Goal: Task Accomplishment & Management: Complete application form

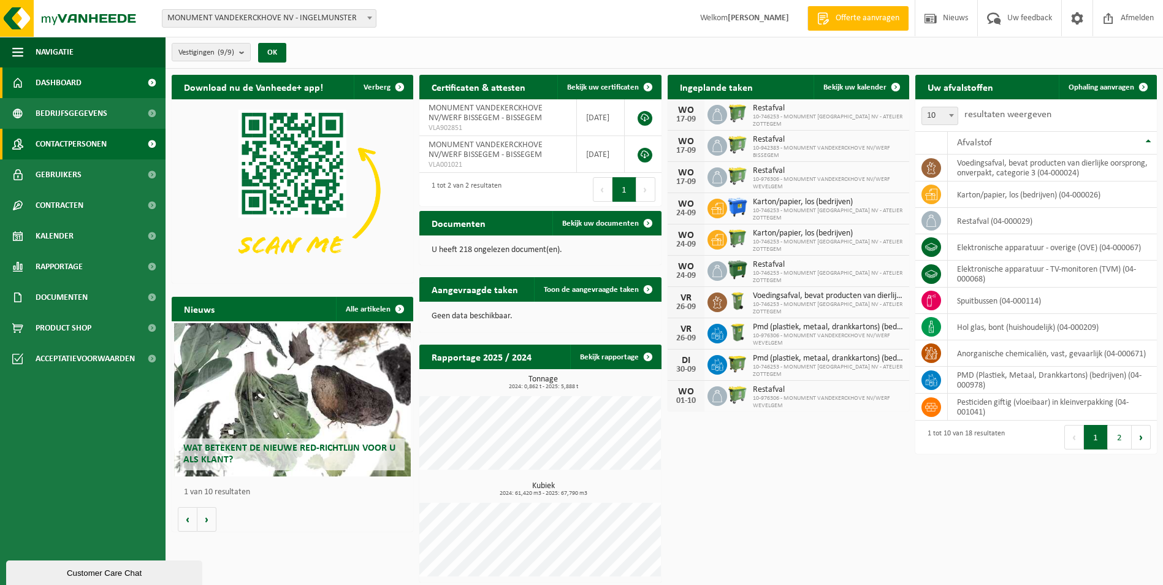
click at [80, 143] on span "Contactpersonen" at bounding box center [71, 144] width 71 height 31
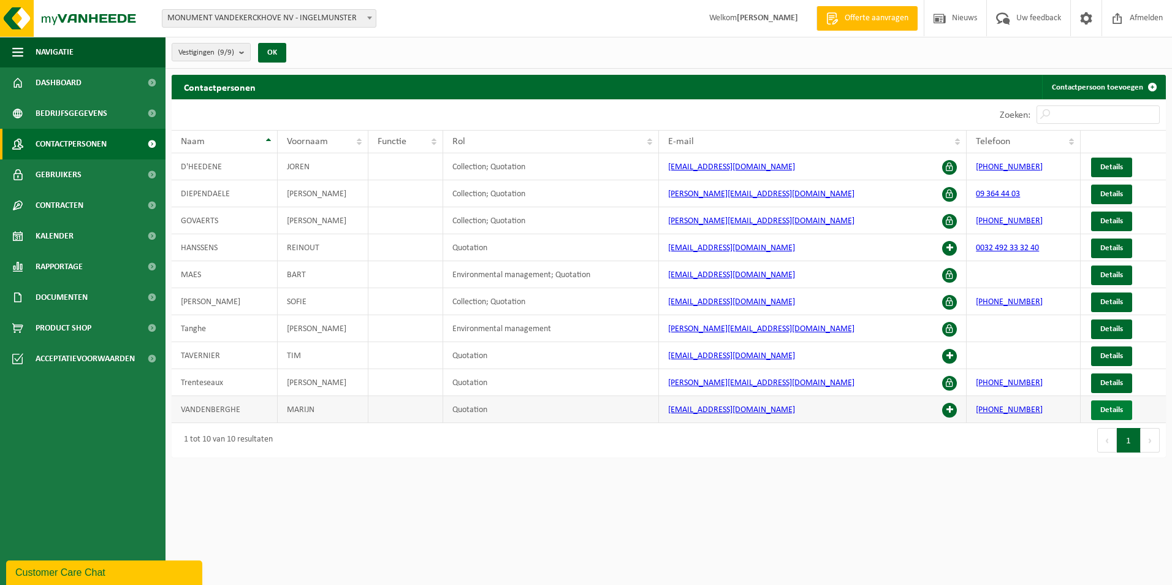
click at [1110, 411] on span "Details" at bounding box center [1111, 410] width 23 height 8
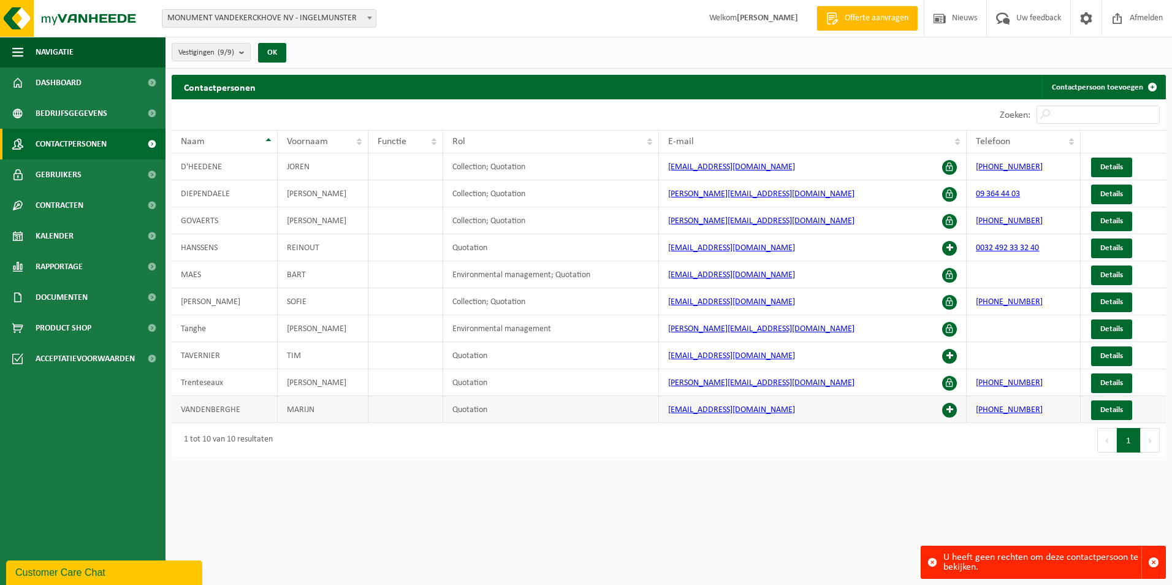
click at [466, 403] on td "Quotation" at bounding box center [551, 409] width 216 height 27
click at [469, 409] on td "Quotation" at bounding box center [551, 409] width 216 height 27
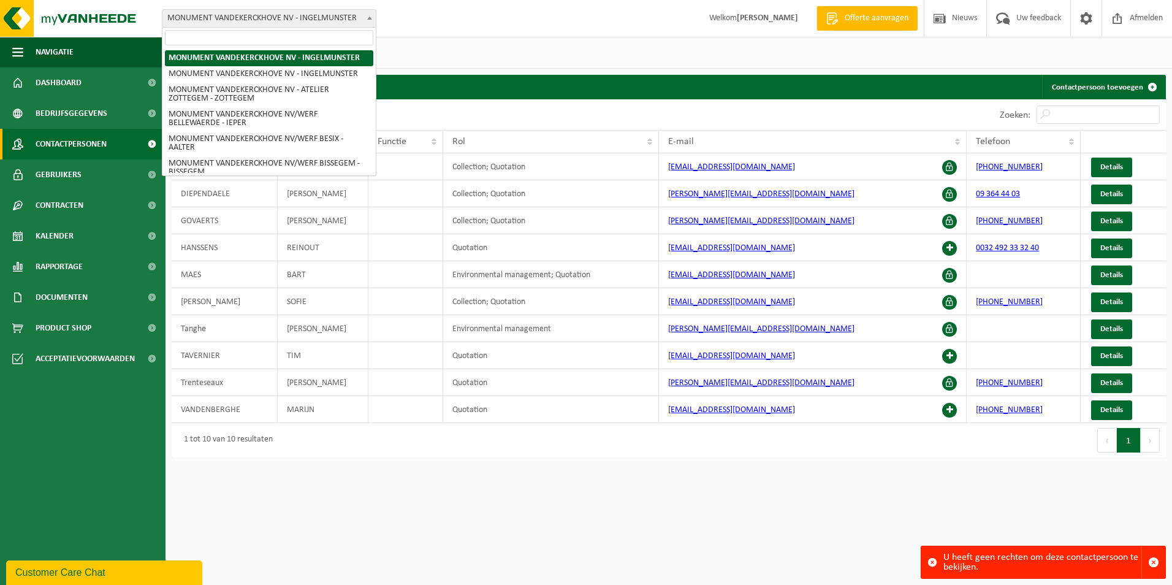
click at [368, 15] on span at bounding box center [369, 18] width 12 height 16
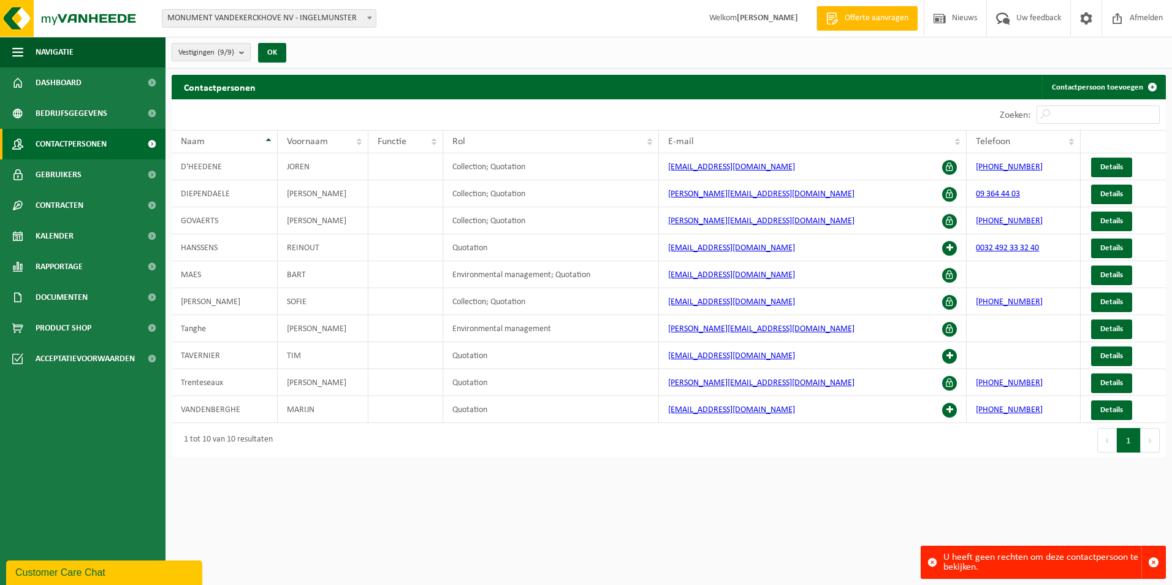
click at [372, 15] on span at bounding box center [369, 18] width 12 height 16
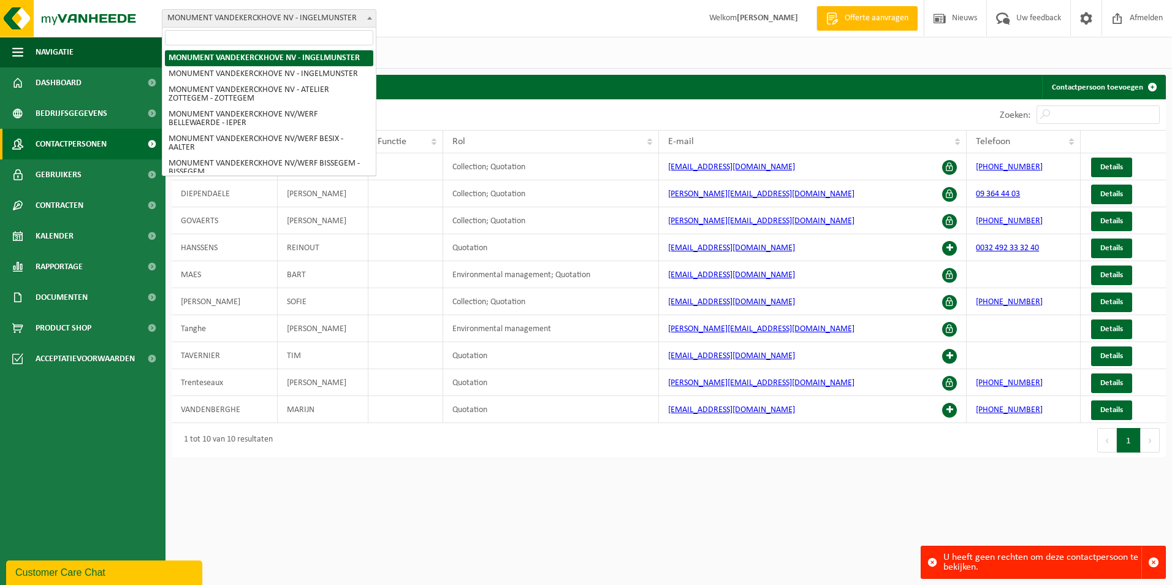
click at [369, 15] on span at bounding box center [369, 18] width 12 height 16
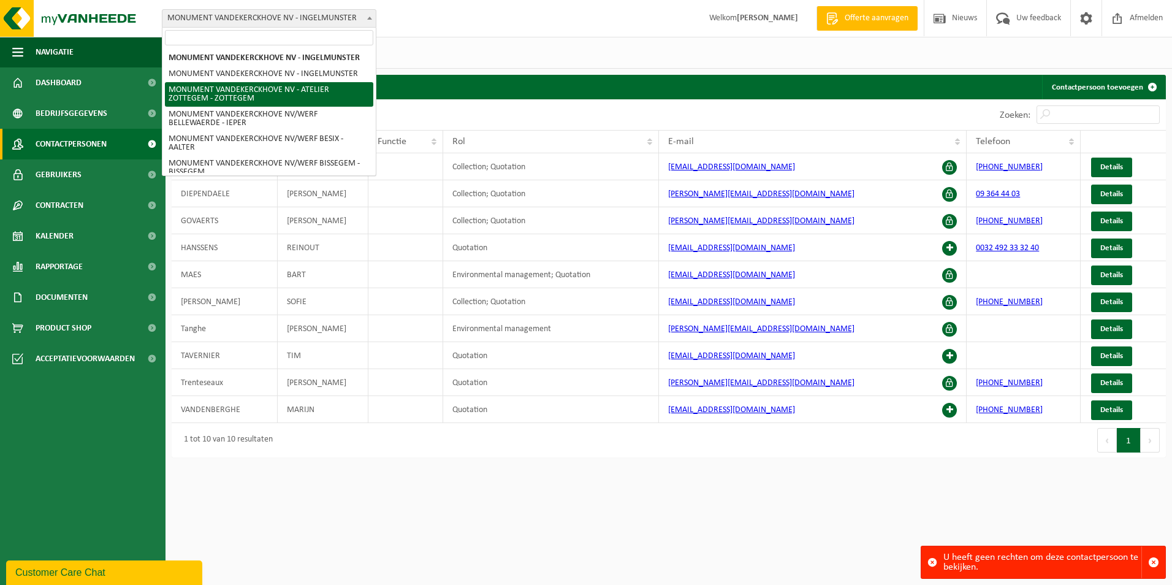
select select "6366"
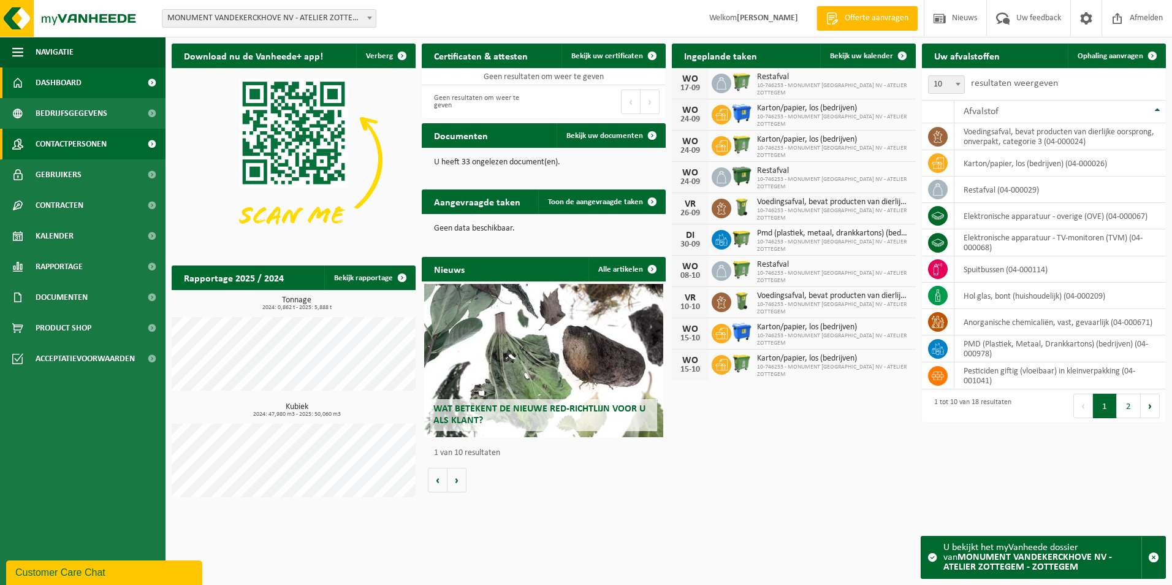
click at [153, 143] on span at bounding box center [152, 144] width 28 height 31
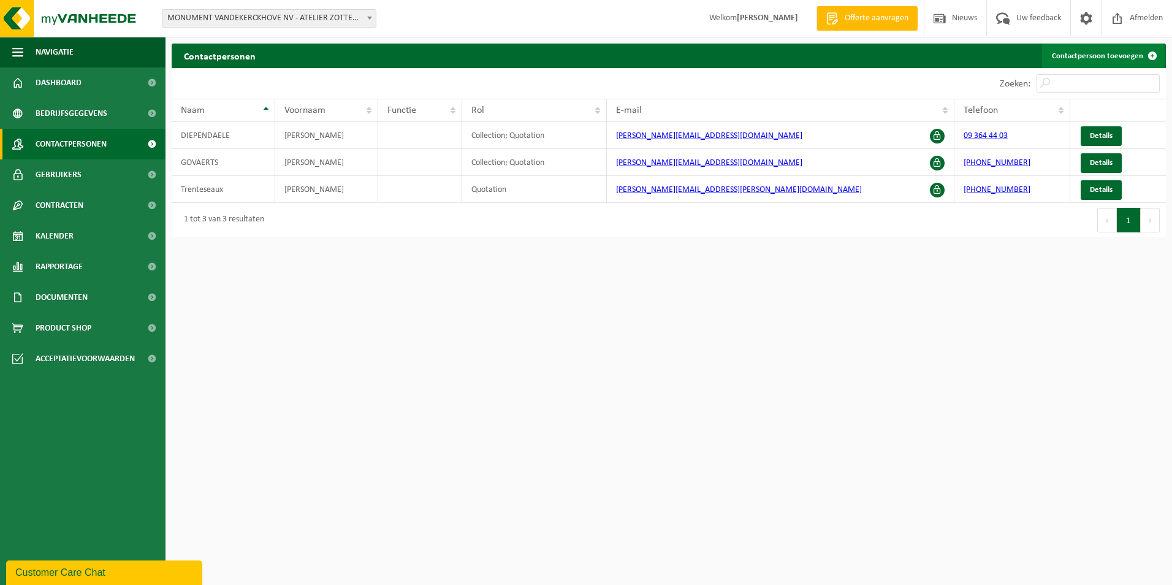
click at [1124, 55] on link "Contactpersoon toevoegen" at bounding box center [1103, 56] width 123 height 25
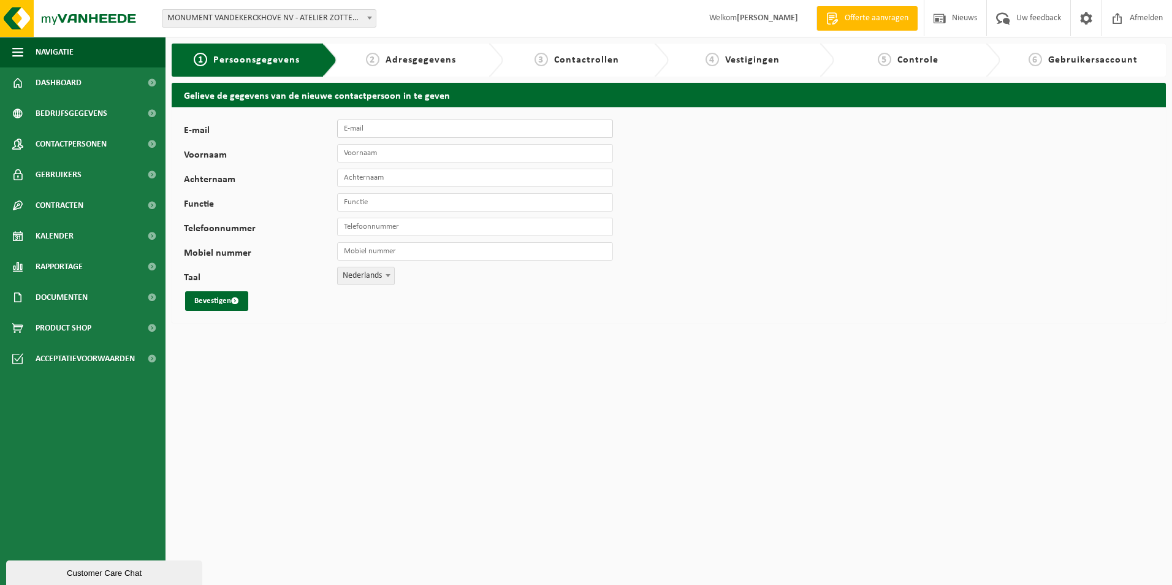
click at [405, 131] on input "E-mail" at bounding box center [475, 129] width 276 height 18
click at [442, 368] on html "Vestiging: MONUMENT VANDEKERCKHOVE [GEOGRAPHIC_DATA] - [GEOGRAPHIC_DATA] MONUME…" at bounding box center [586, 292] width 1172 height 585
click at [404, 200] on input "Functie" at bounding box center [475, 202] width 276 height 18
click at [432, 325] on div "Gelieve de gegevens van de nieuwe contactpersoon in te geven E-mail Voornaam Ac…" at bounding box center [668, 206] width 1006 height 246
click at [366, 125] on input "E-mail" at bounding box center [475, 129] width 276 height 18
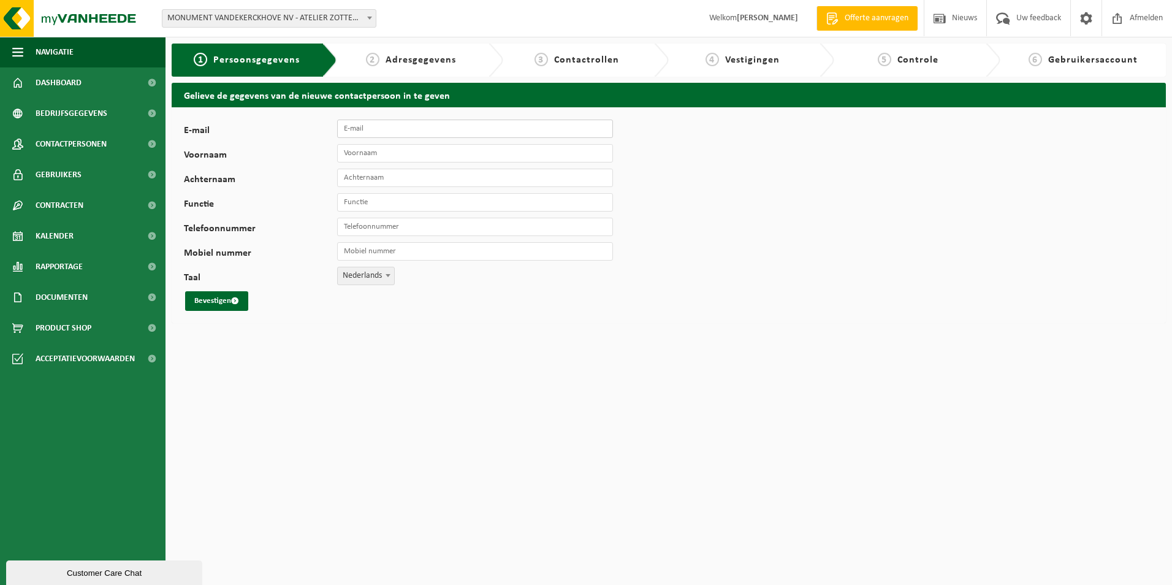
click at [393, 127] on input "E-mail" at bounding box center [475, 129] width 276 height 18
type input "t"
click at [368, 127] on input "E-mail" at bounding box center [475, 129] width 276 height 18
type input "chesney.devos@monument-vandekerckhove.be"
click at [503, 150] on input "Voornaam" at bounding box center [475, 153] width 276 height 18
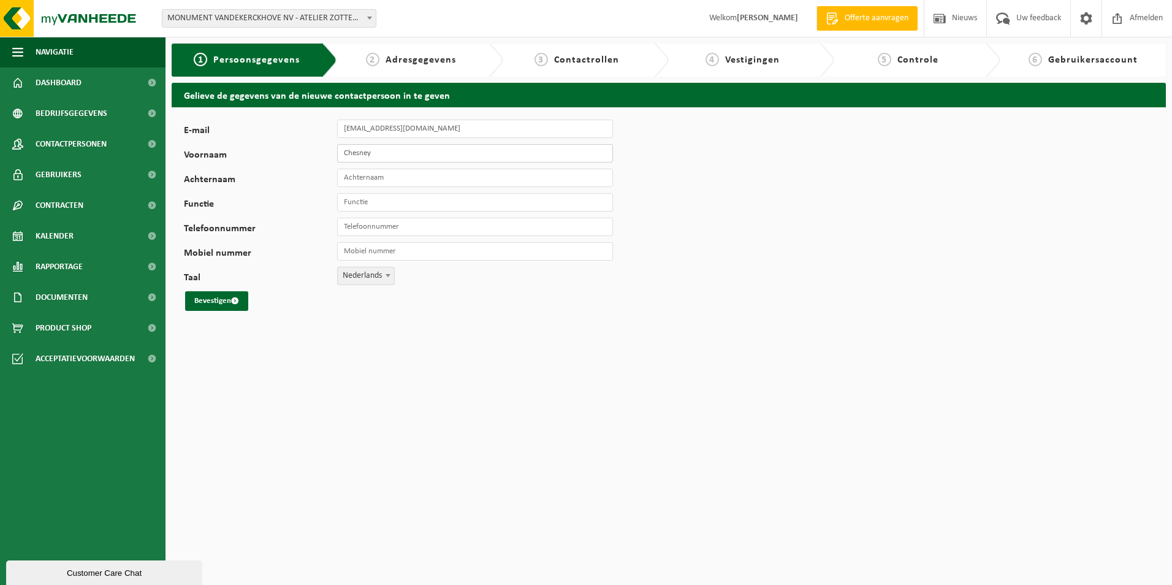
type input "Chesney"
type input "Devos"
drag, startPoint x: 498, startPoint y: 202, endPoint x: 511, endPoint y: 194, distance: 15.7
click at [498, 202] on input "Functie" at bounding box center [475, 202] width 276 height 18
type input "Magazijnier"
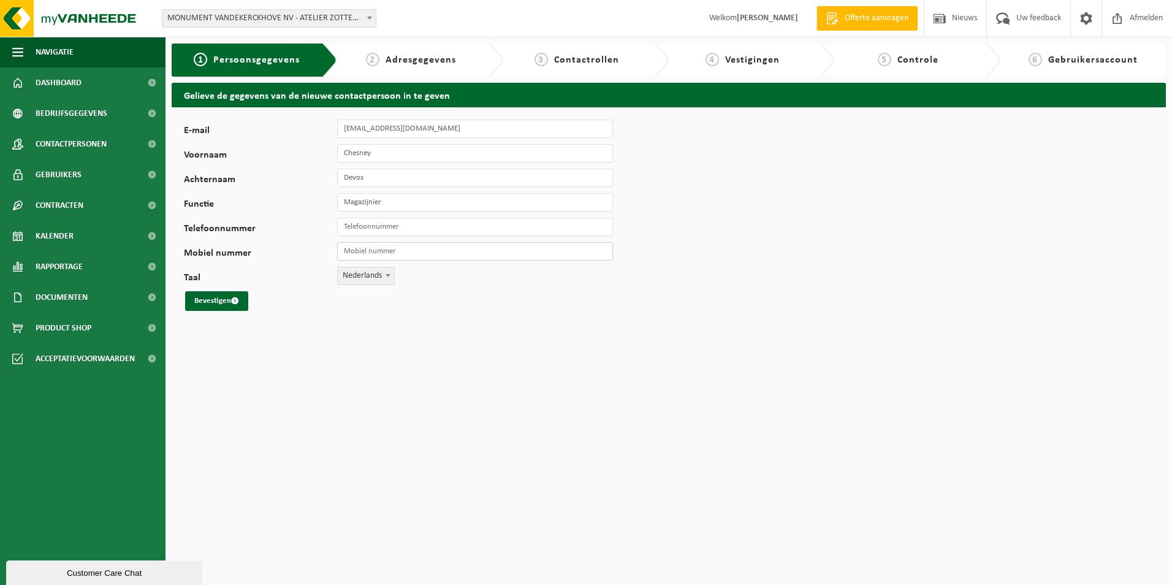
click at [448, 250] on input "Mobiel nummer" at bounding box center [475, 251] width 276 height 18
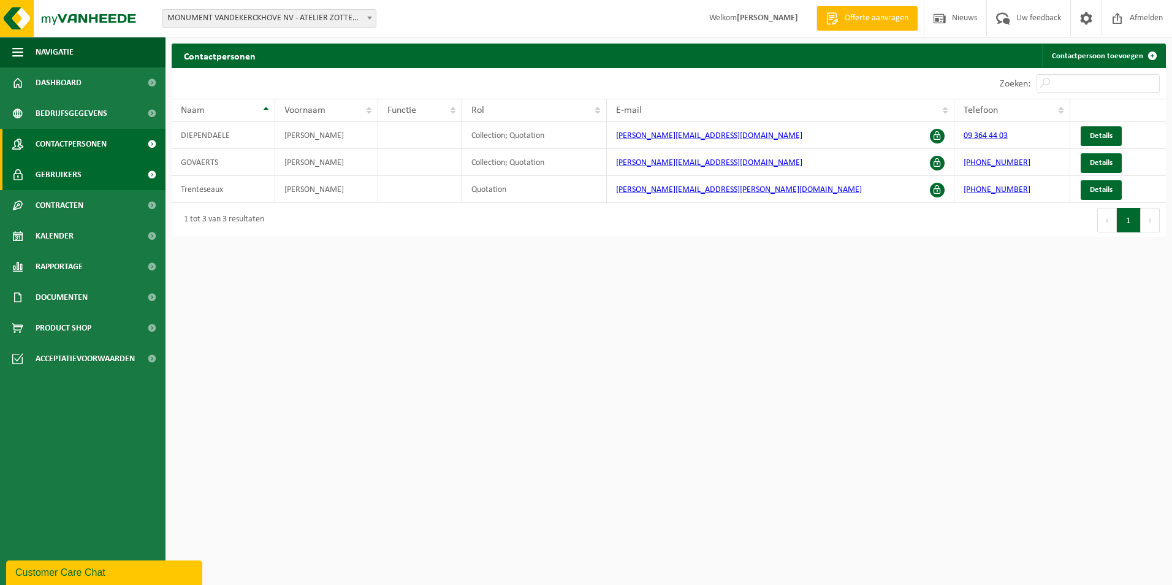
click at [61, 170] on span "Gebruikers" at bounding box center [59, 174] width 46 height 31
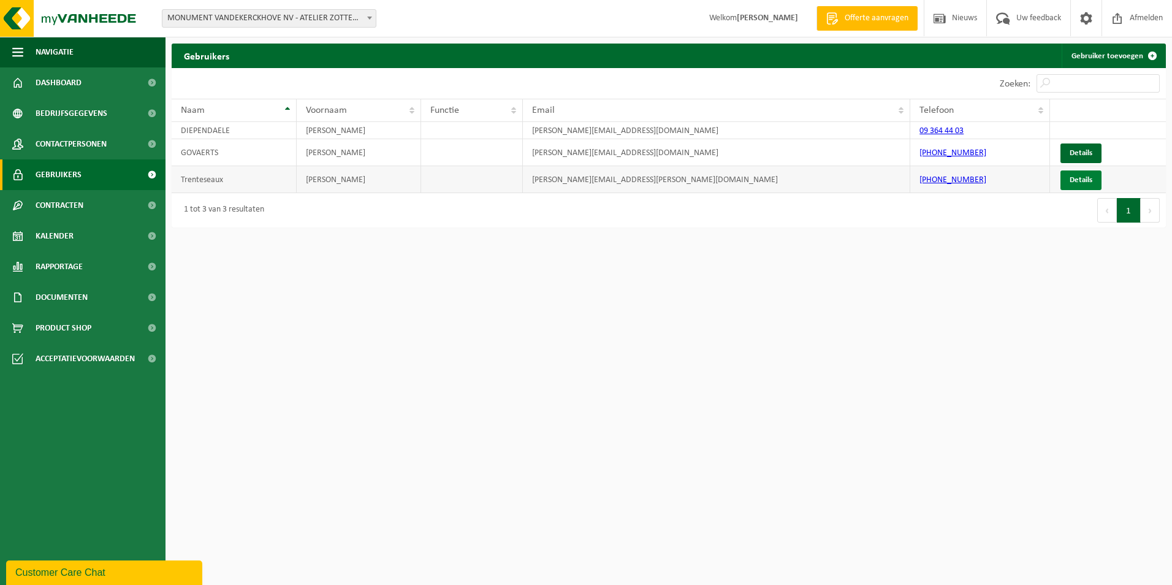
click at [1084, 180] on link "Details" at bounding box center [1080, 180] width 41 height 20
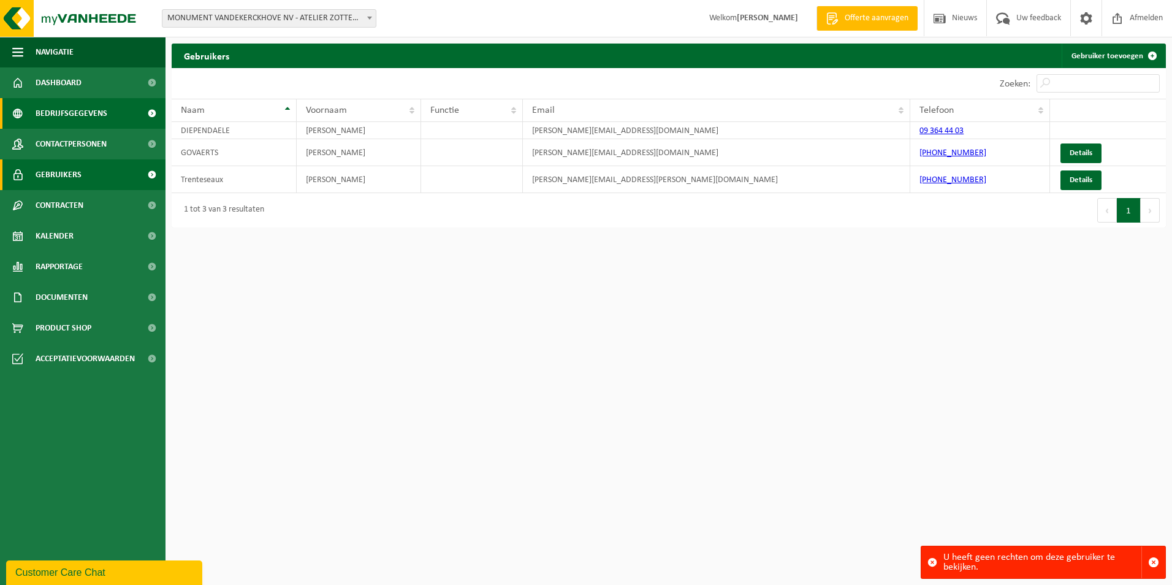
click at [70, 111] on span "Bedrijfsgegevens" at bounding box center [72, 113] width 72 height 31
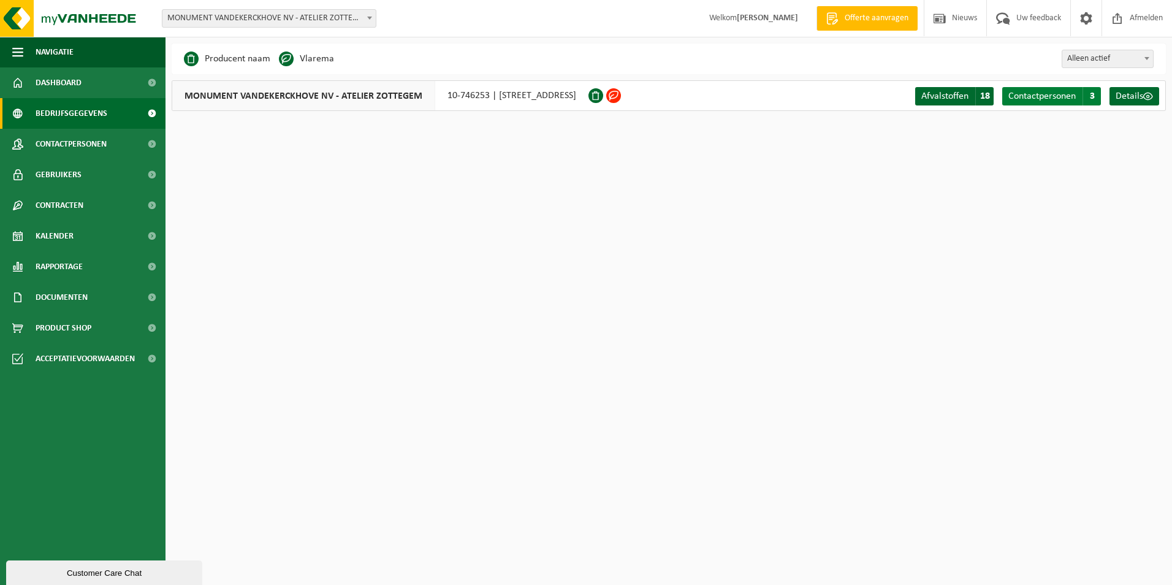
click at [1042, 94] on span "Contactpersonen" at bounding box center [1041, 96] width 67 height 10
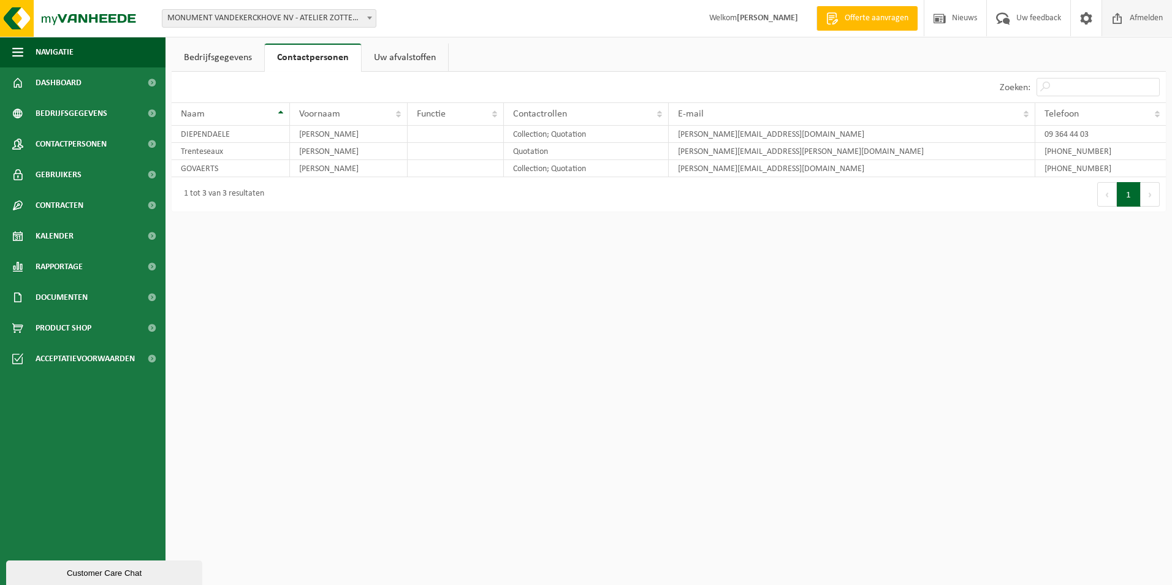
click at [1145, 15] on span "Afmelden" at bounding box center [1145, 18] width 39 height 36
